Goal: Register for event/course

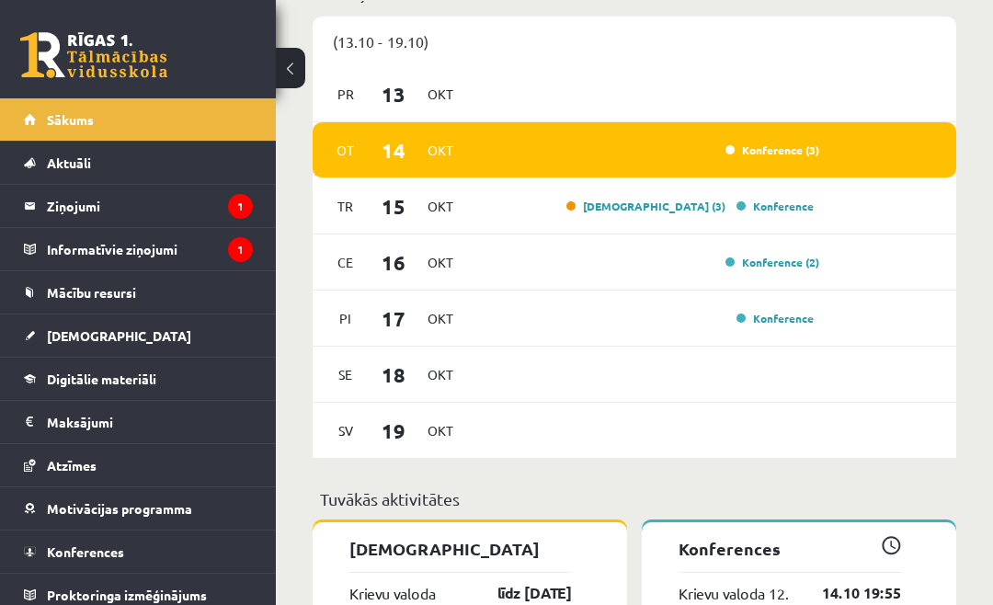
scroll to position [1171, 0]
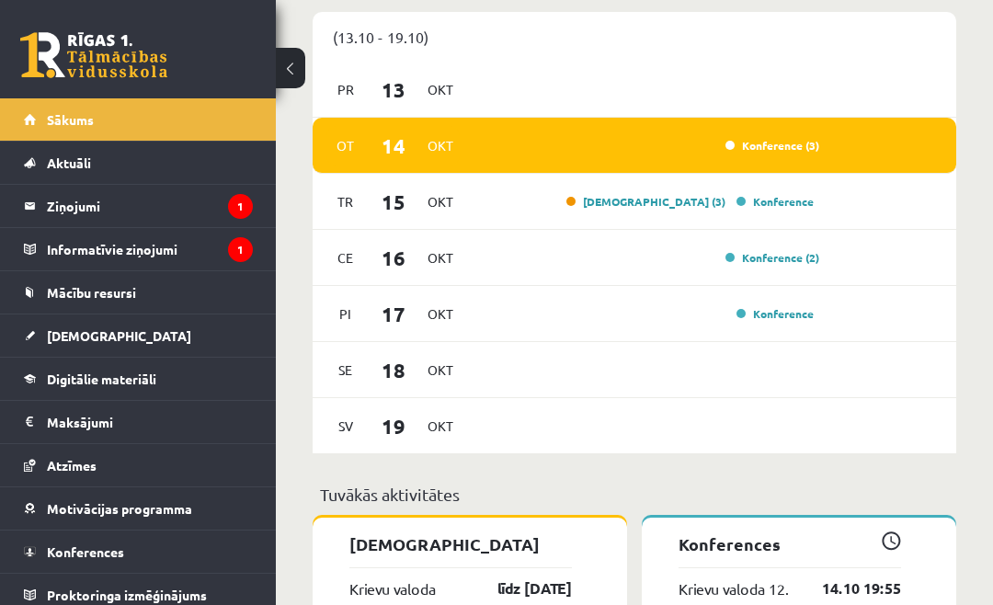
click at [794, 153] on link "Konference (3)" at bounding box center [772, 145] width 94 height 15
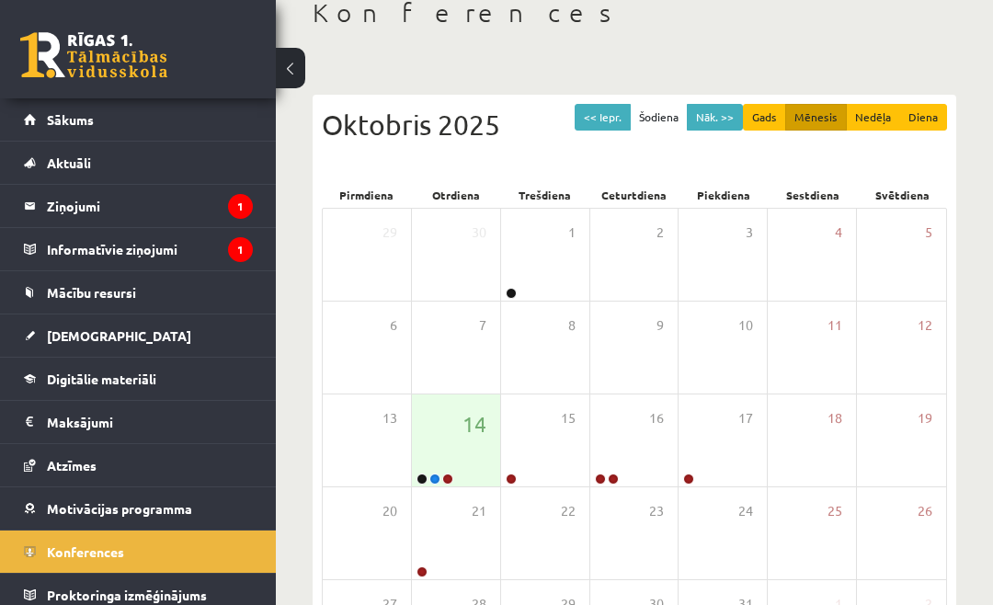
scroll to position [108, 0]
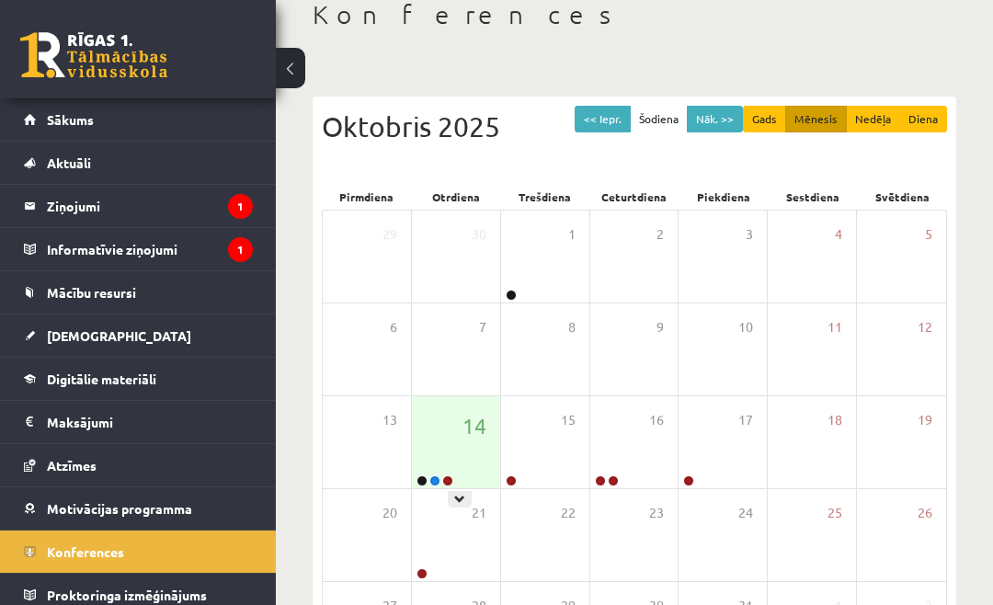
click at [466, 496] on div at bounding box center [460, 499] width 24 height 17
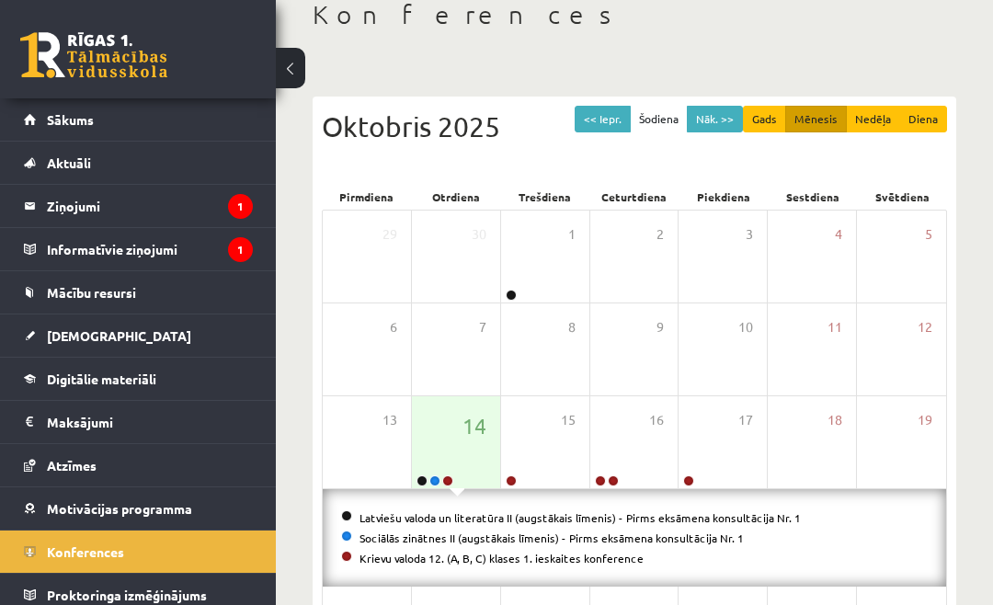
click at [610, 515] on link "Latviešu valoda un literatūra II (augstākais līmenis) - Pirms eksāmena konsultā…" at bounding box center [579, 517] width 441 height 15
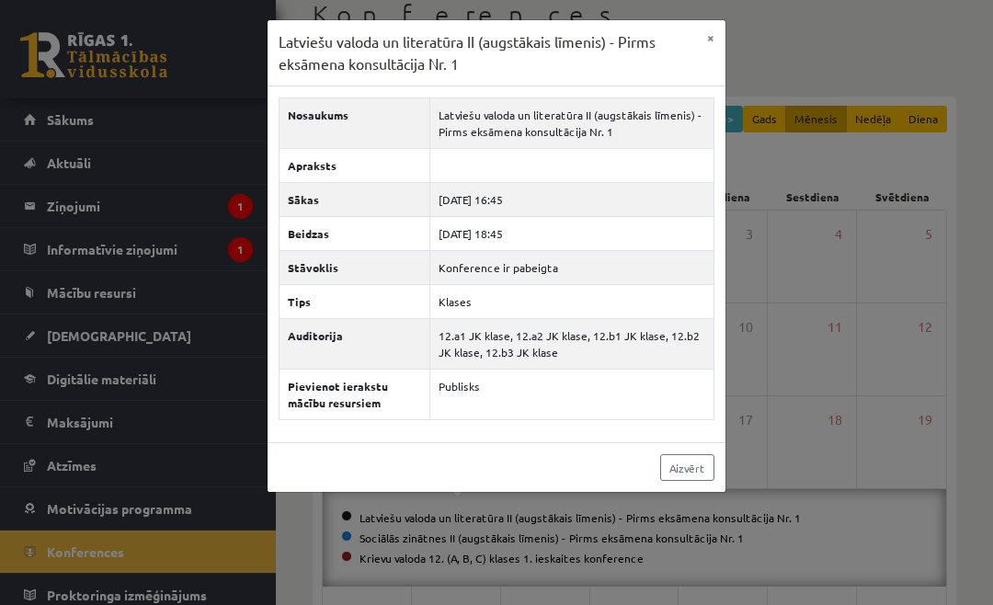
click at [717, 46] on button "×" at bounding box center [710, 37] width 29 height 35
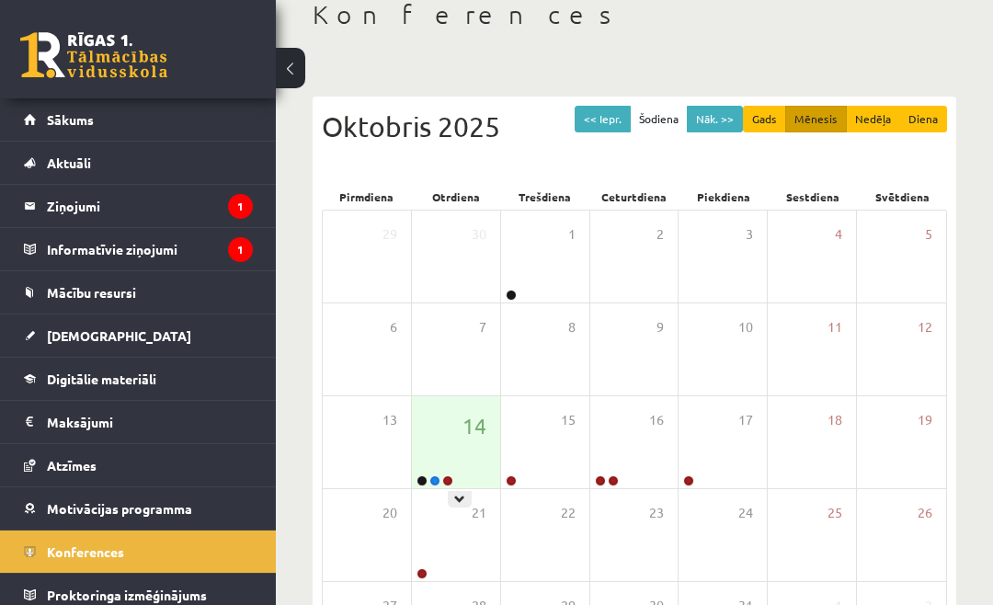
click at [461, 506] on div at bounding box center [460, 499] width 24 height 17
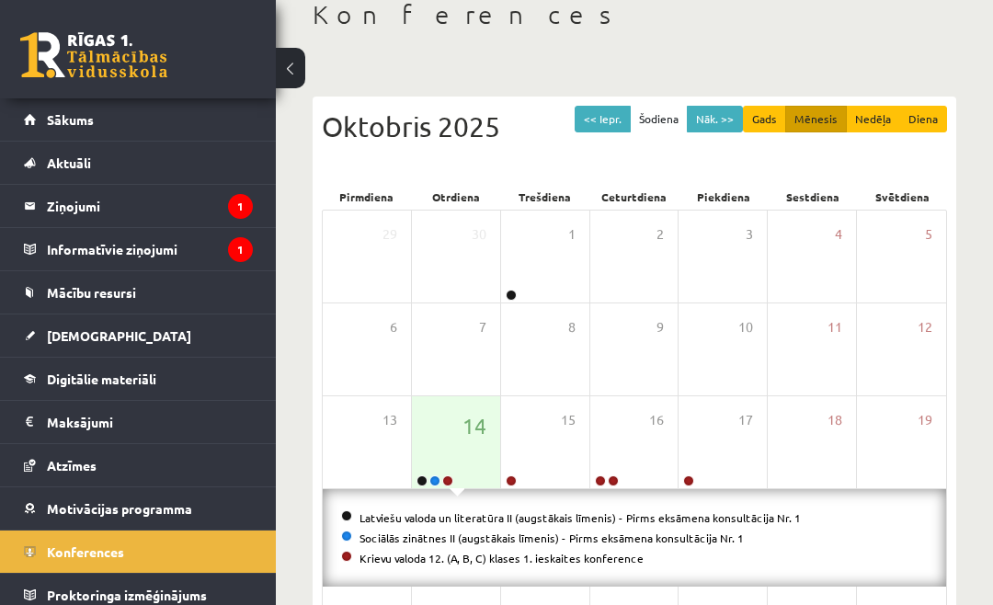
click at [428, 536] on link "Sociālās zinātnes II (augstākais līmenis) - Pirms eksāmena konsultācija Nr. 1" at bounding box center [551, 537] width 384 height 15
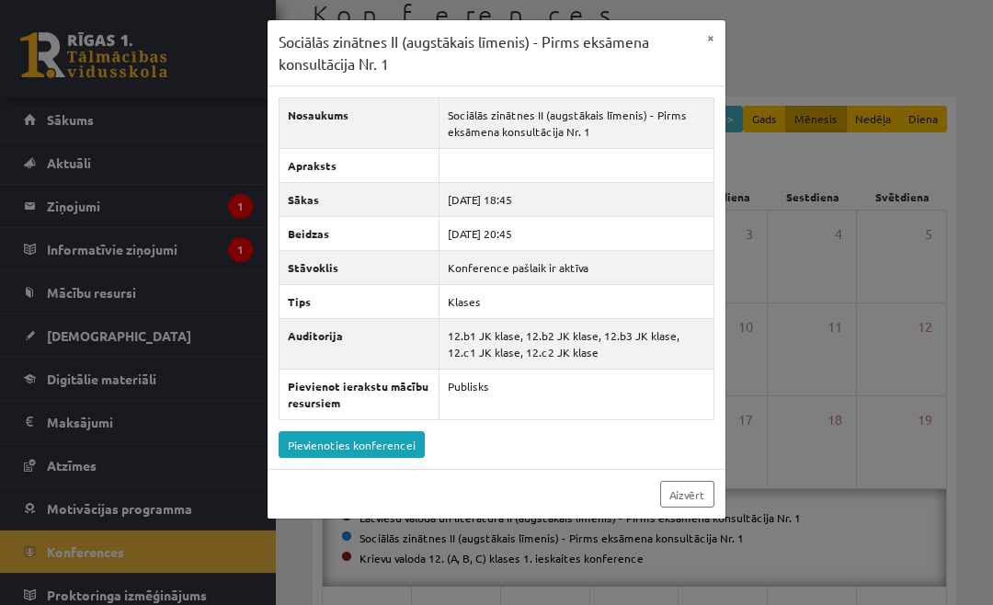
click at [703, 47] on button "×" at bounding box center [710, 37] width 29 height 35
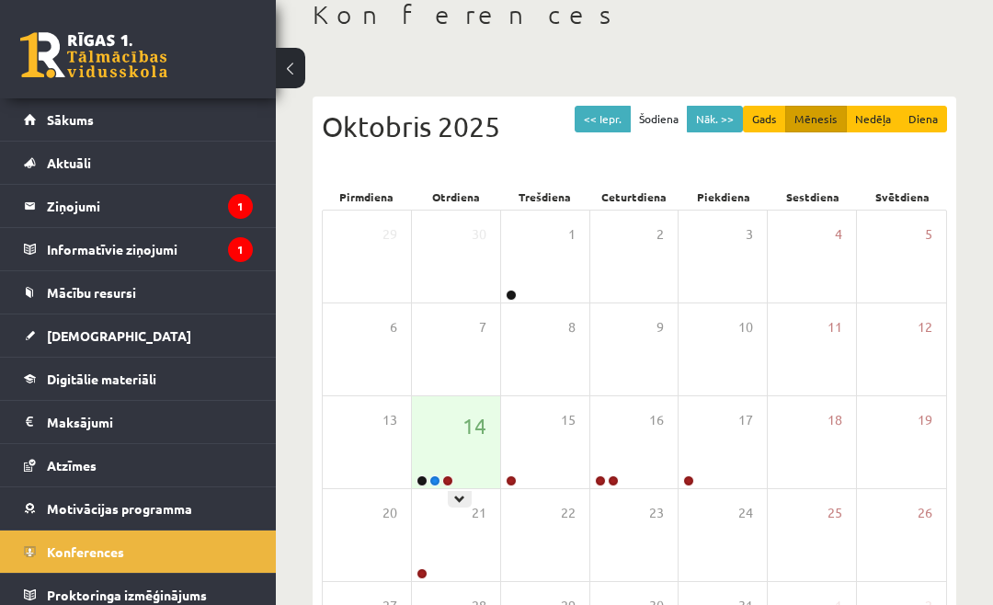
click at [466, 496] on div at bounding box center [460, 499] width 24 height 17
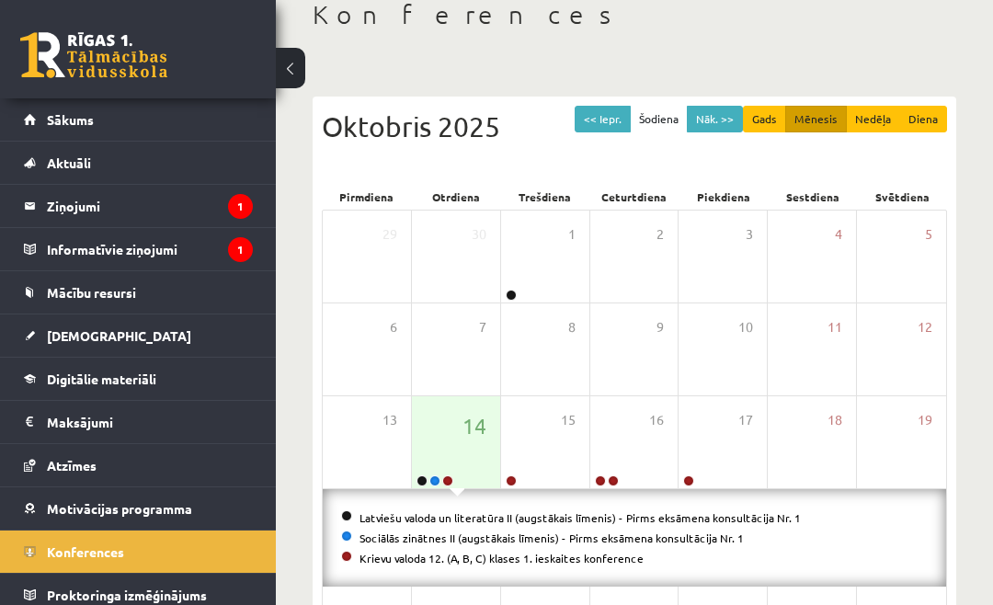
click at [481, 510] on link "Latviešu valoda un literatūra II (augstākais līmenis) - Pirms eksāmena konsultā…" at bounding box center [579, 517] width 441 height 15
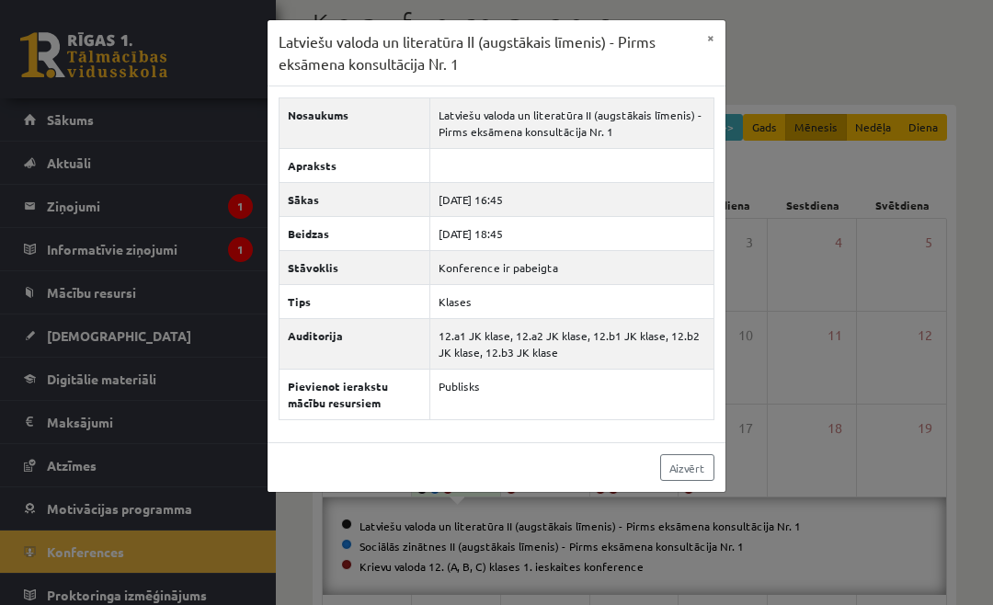
scroll to position [96, 0]
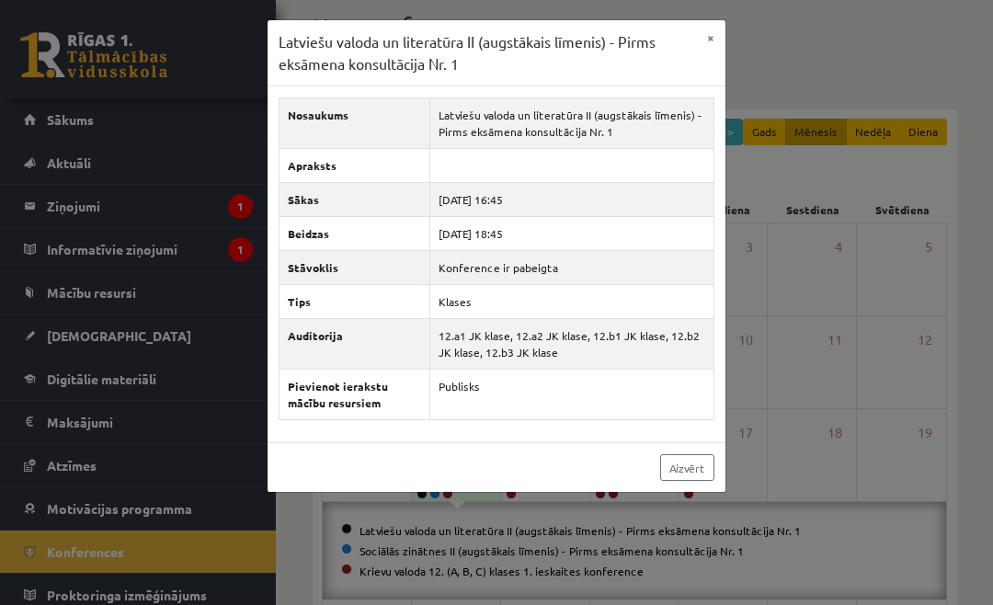
click at [710, 51] on button "×" at bounding box center [710, 37] width 29 height 35
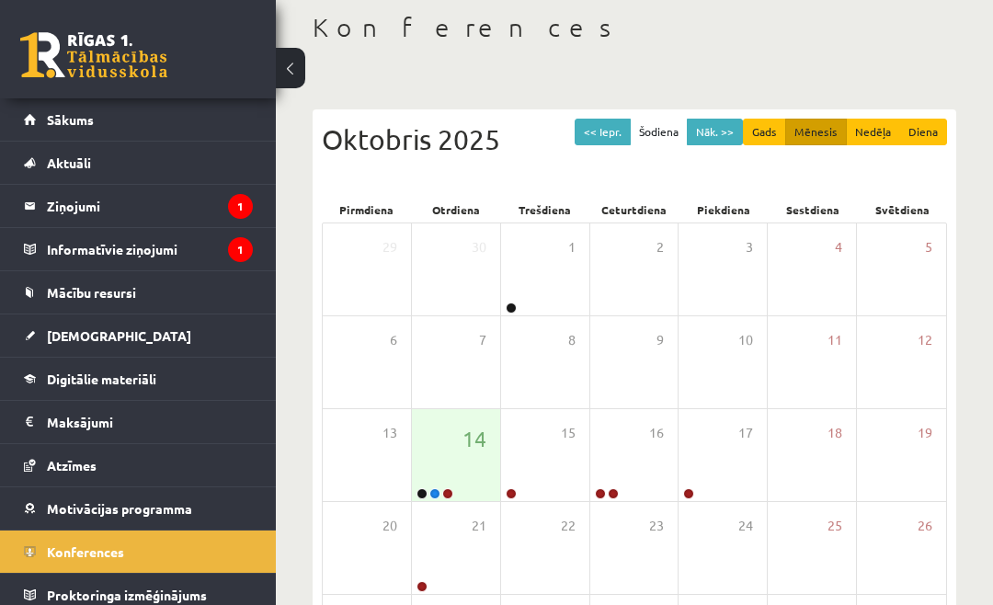
click at [464, 449] on span "14" at bounding box center [474, 438] width 24 height 31
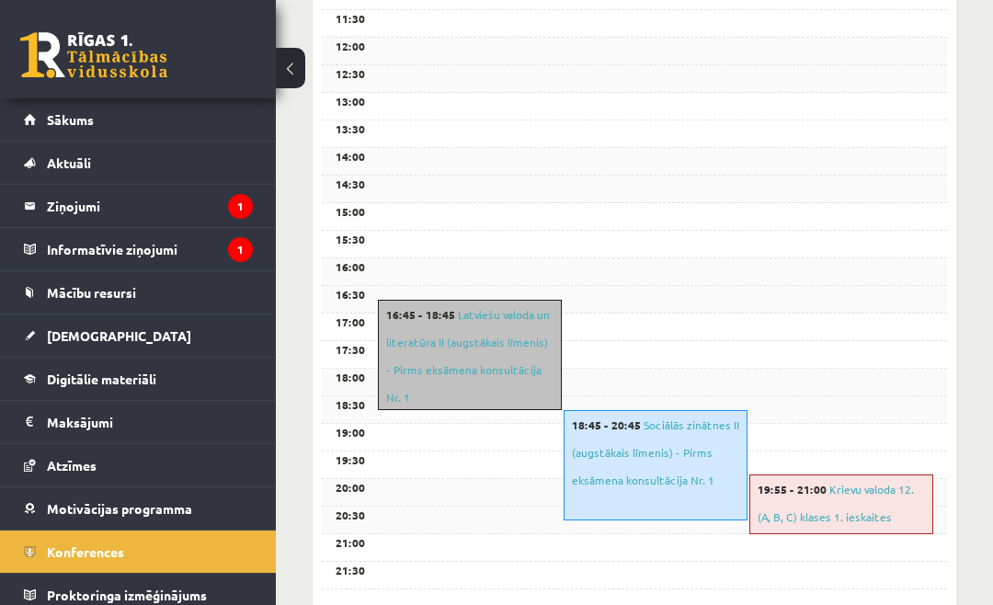
scroll to position [652, 0]
click at [706, 447] on link "Sociālās zinātnes II (augstākais līmenis) - Pirms eksāmena konsultācija Nr. 1" at bounding box center [655, 453] width 167 height 70
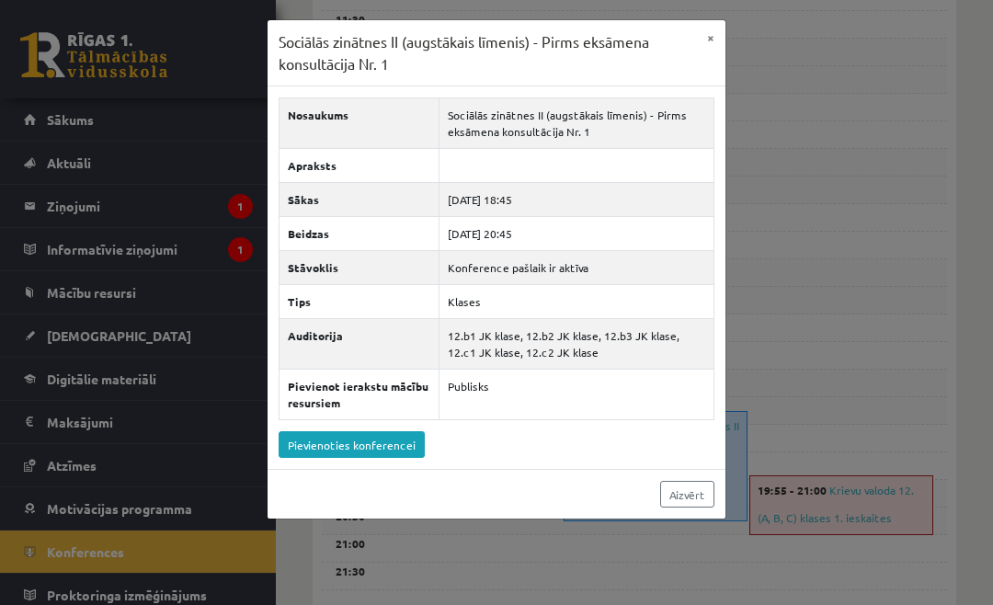
click at [380, 441] on link "Pievienoties konferencei" at bounding box center [352, 444] width 146 height 27
